Goal: Find specific page/section: Find specific page/section

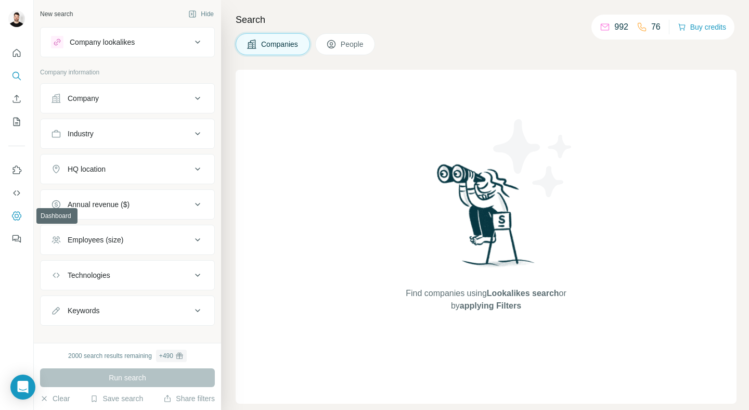
click at [19, 219] on icon "Dashboard" at bounding box center [16, 216] width 10 height 10
click at [20, 215] on icon "Dashboard" at bounding box center [16, 216] width 10 height 10
